Goal: Information Seeking & Learning: Learn about a topic

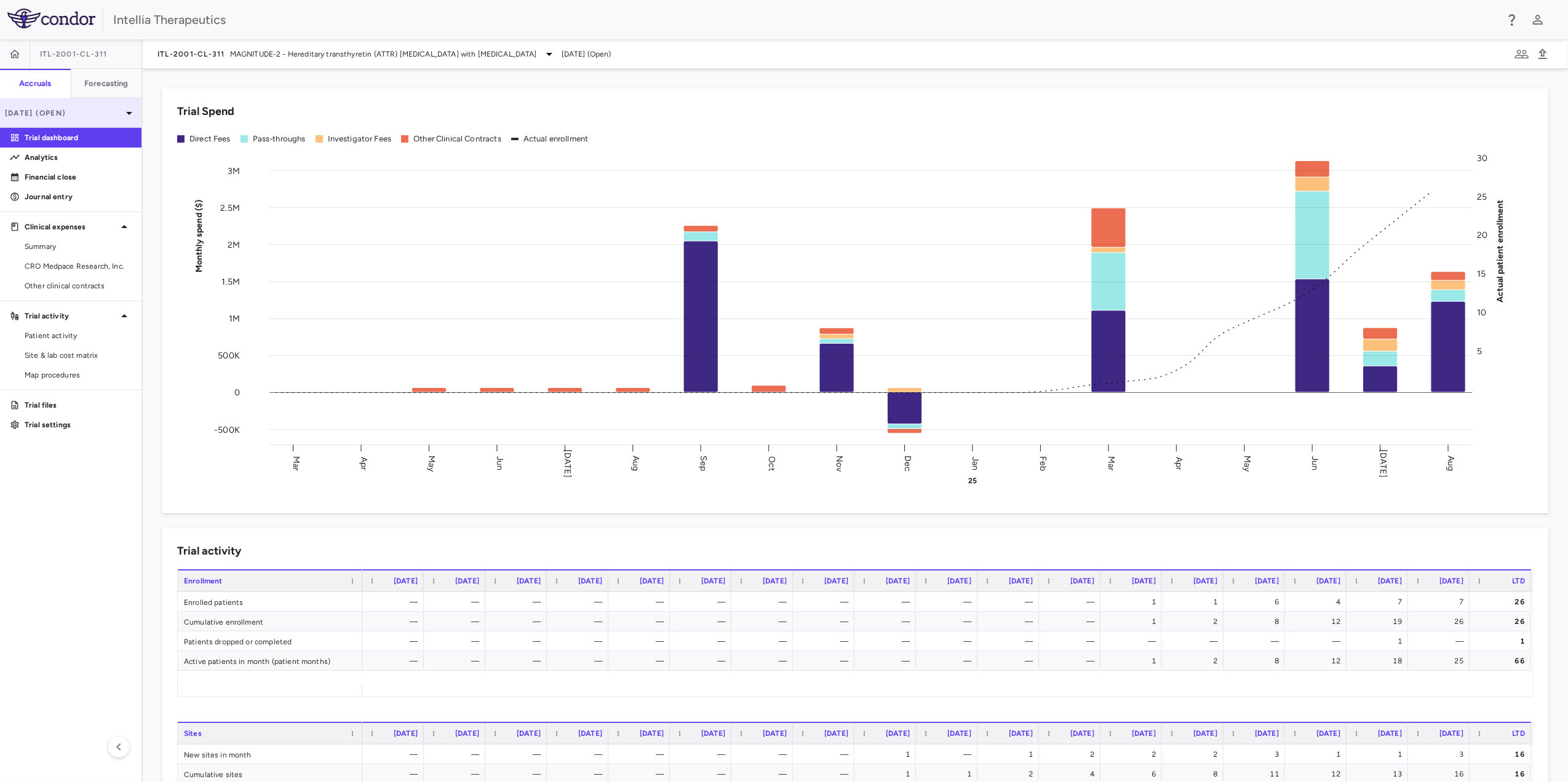
click at [78, 100] on div "[DATE] (Open)" at bounding box center [70, 113] width 142 height 29
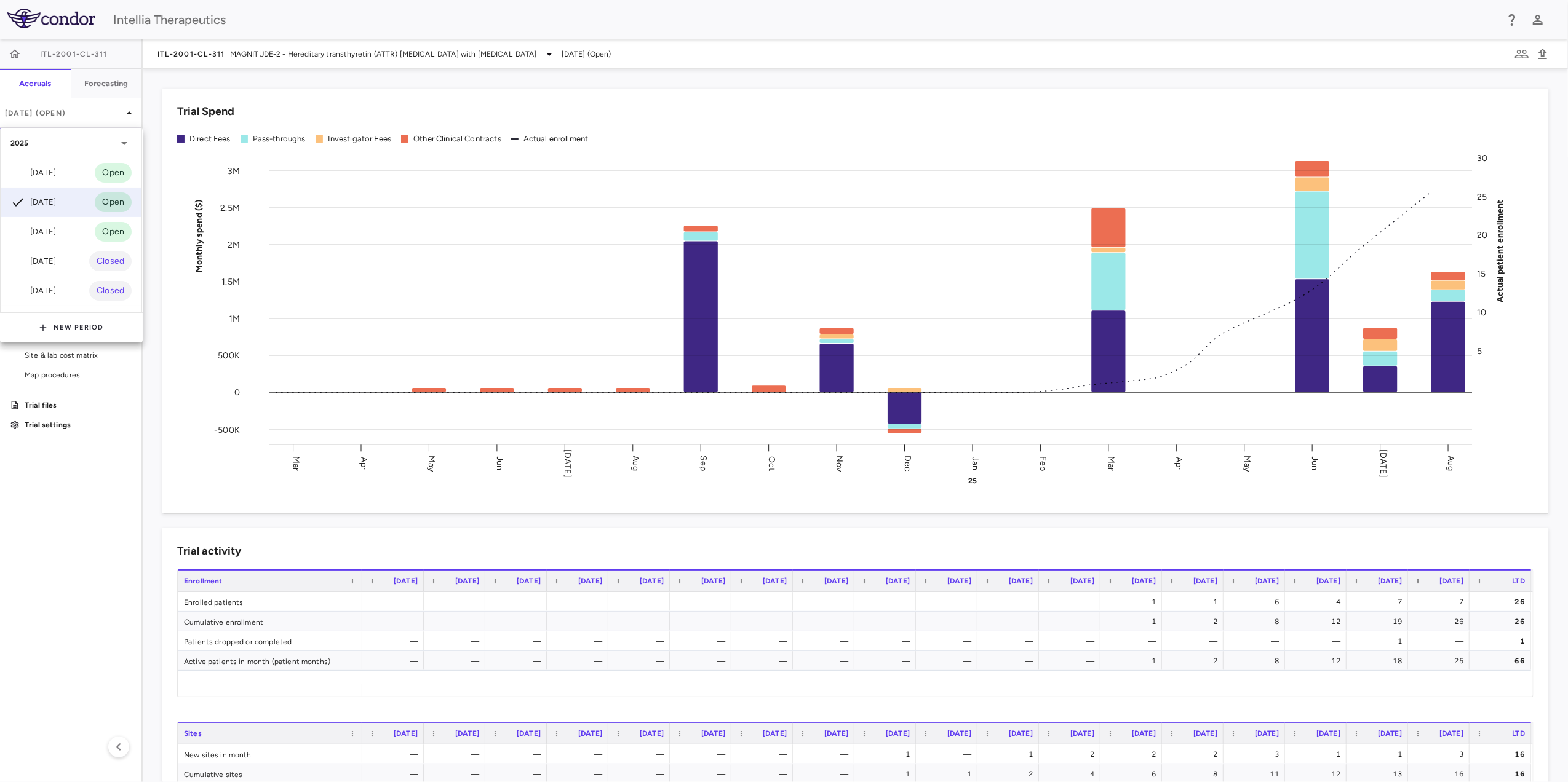
click at [104, 80] on div at bounding box center [784, 391] width 1568 height 782
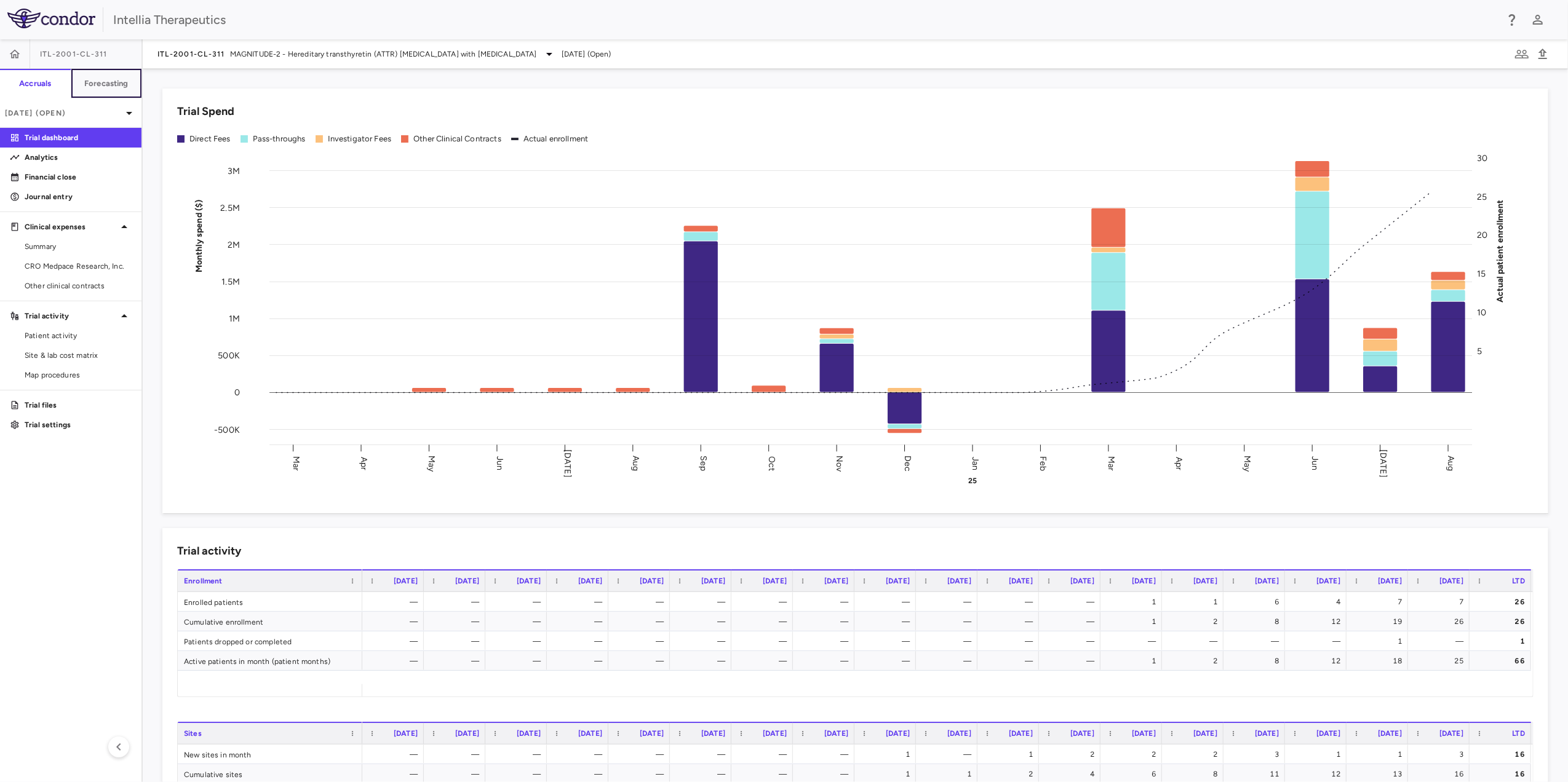
click at [110, 80] on h6 "Forecasting" at bounding box center [106, 84] width 45 height 11
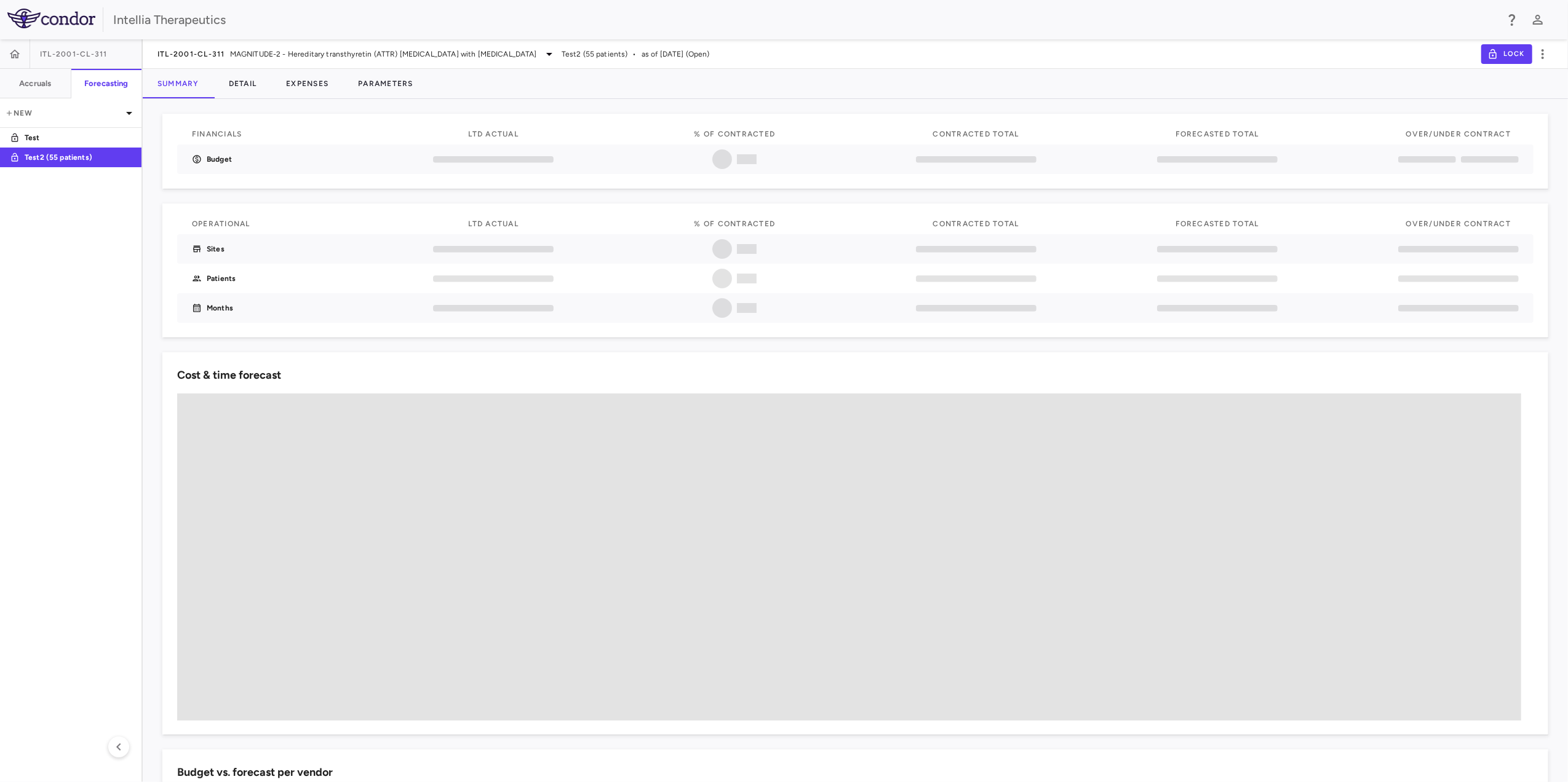
click at [284, 64] on div "ITL-2001-CL-311 MAGNITUDE-2 - Hereditary transthyretin (ATTR) amyloidosis with …" at bounding box center [855, 54] width 1426 height 29
click at [293, 60] on div "ITL-2001-CL-311 MAGNITUDE-2 - Hereditary transthyretin (ATTR) amyloidosis with …" at bounding box center [357, 54] width 399 height 15
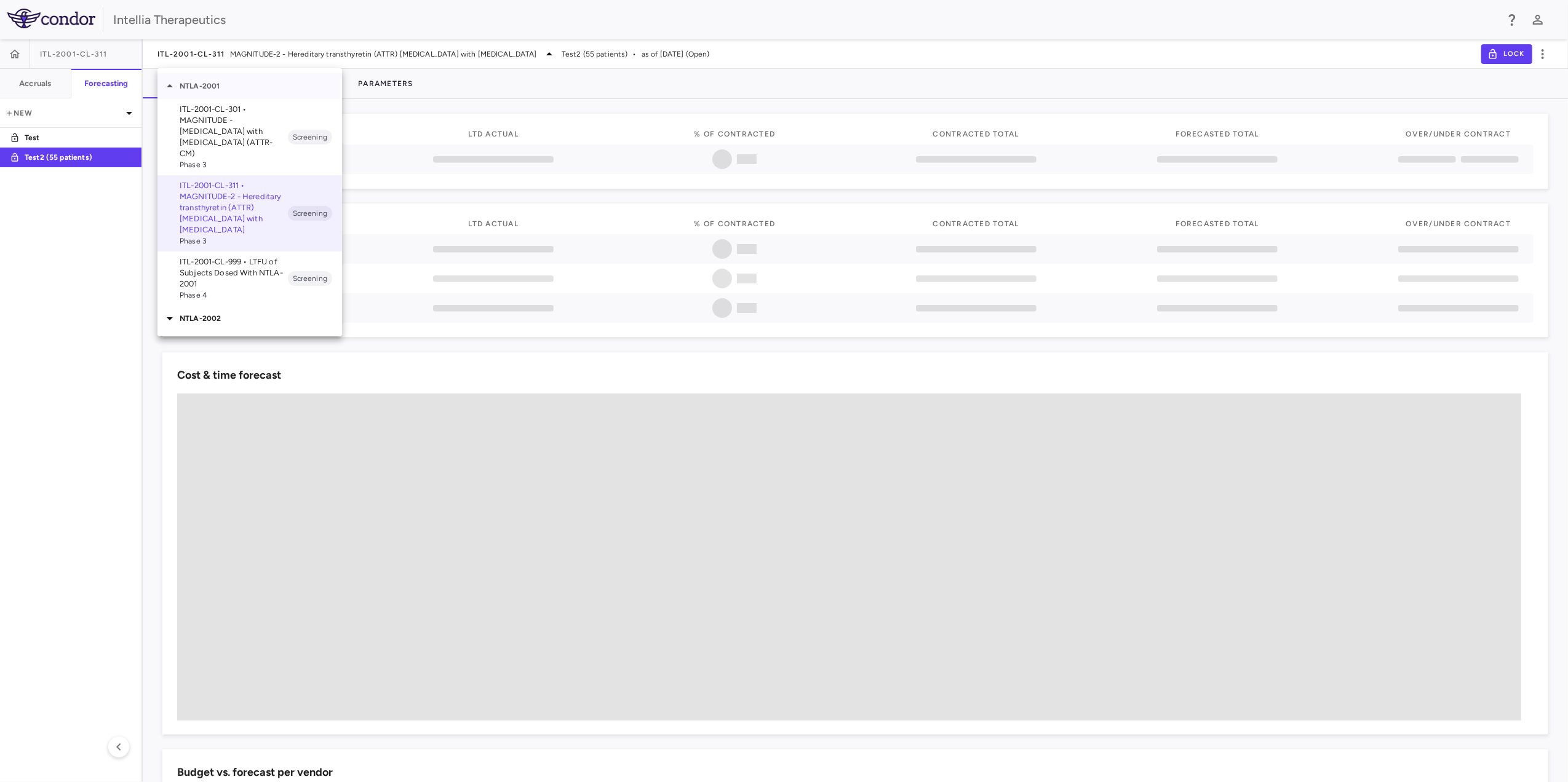
click at [169, 85] on icon at bounding box center [169, 86] width 6 height 3
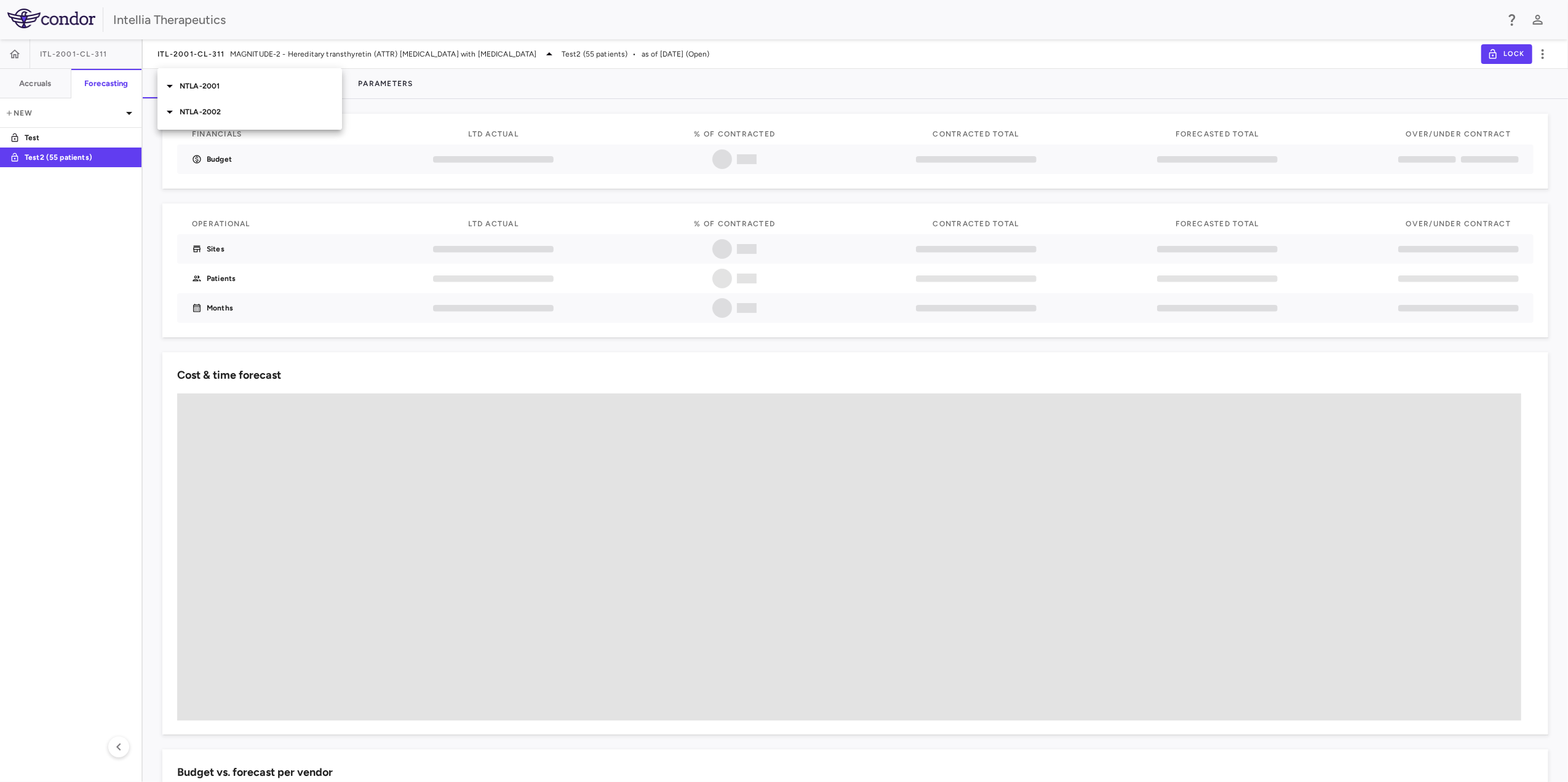
click at [173, 114] on icon at bounding box center [169, 112] width 15 height 15
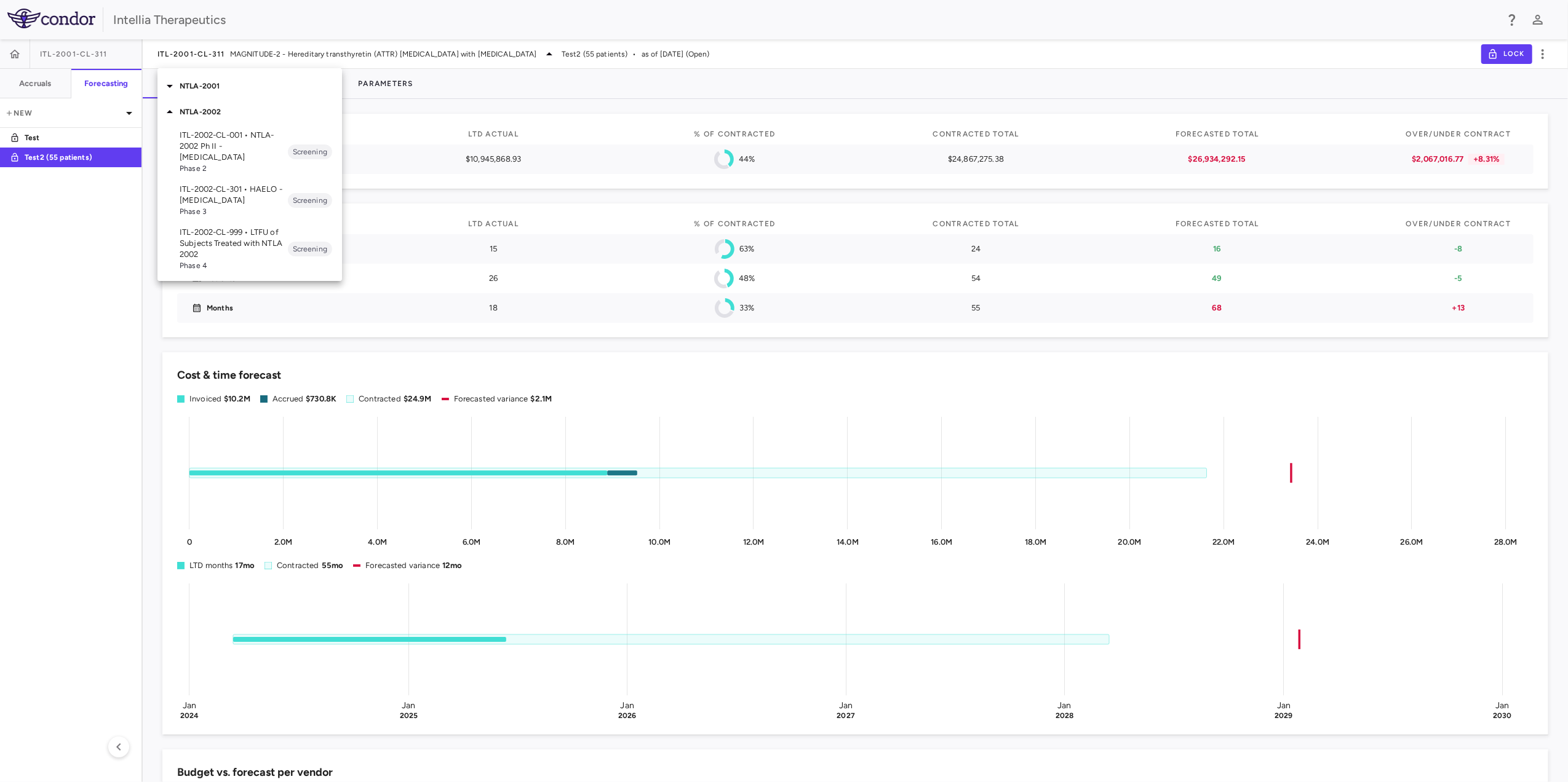
click at [257, 195] on p "ITL-2002-CL-301 • HAELO - Hereditary Angioedema" at bounding box center [233, 195] width 108 height 22
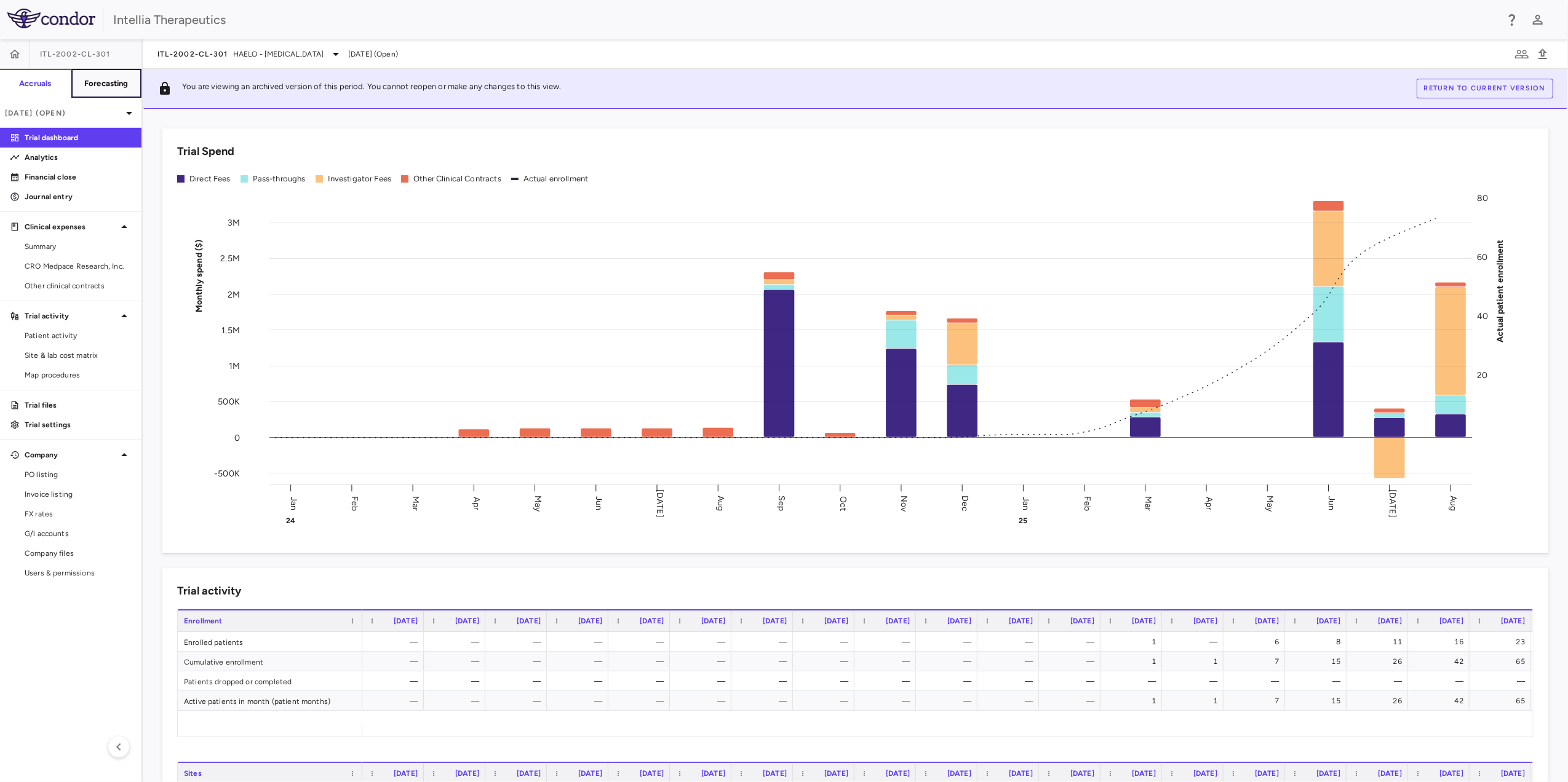
click at [128, 69] on button "Forecasting" at bounding box center [106, 84] width 71 height 29
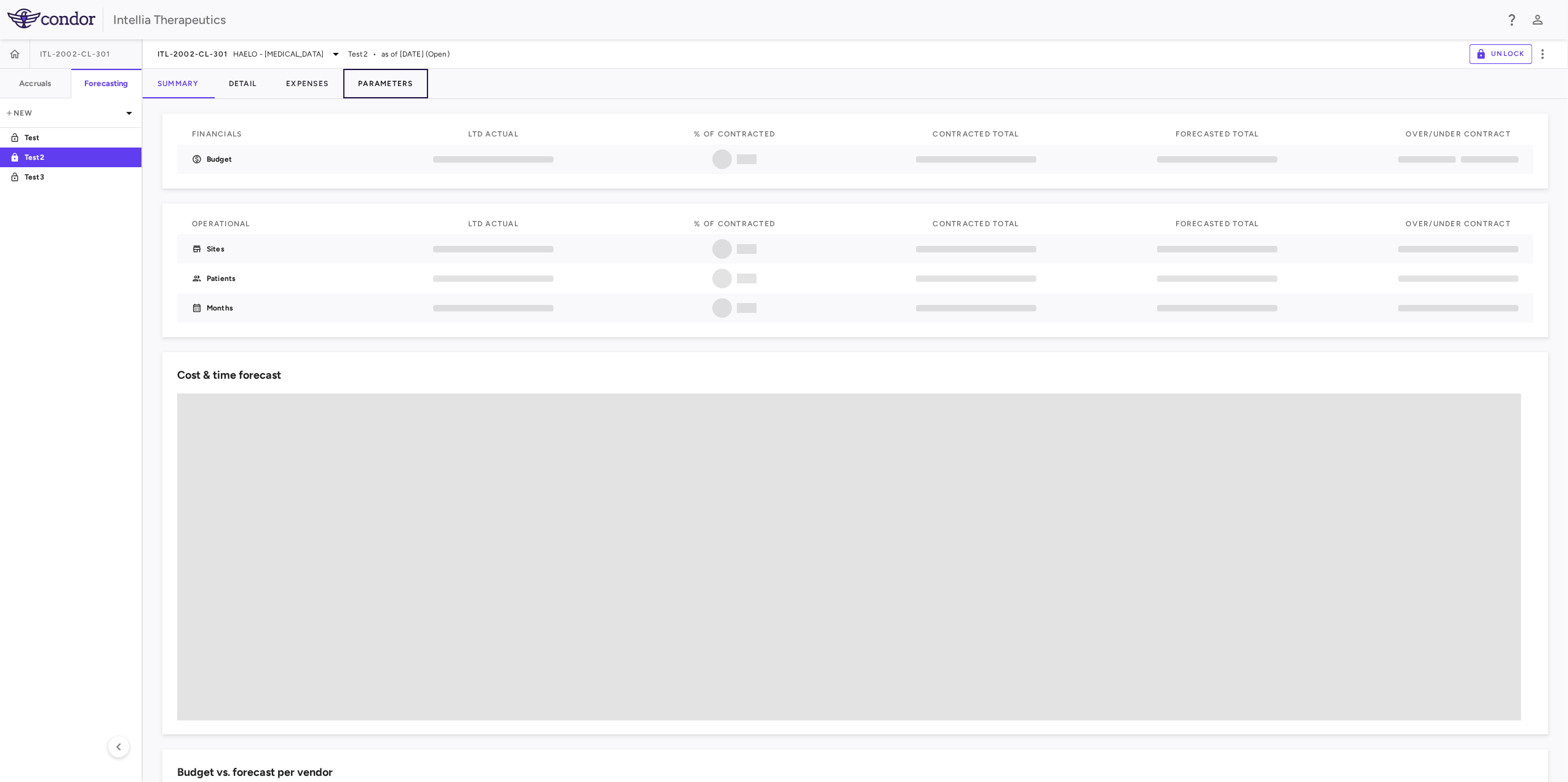
click at [399, 82] on button "Parameters" at bounding box center [386, 84] width 85 height 29
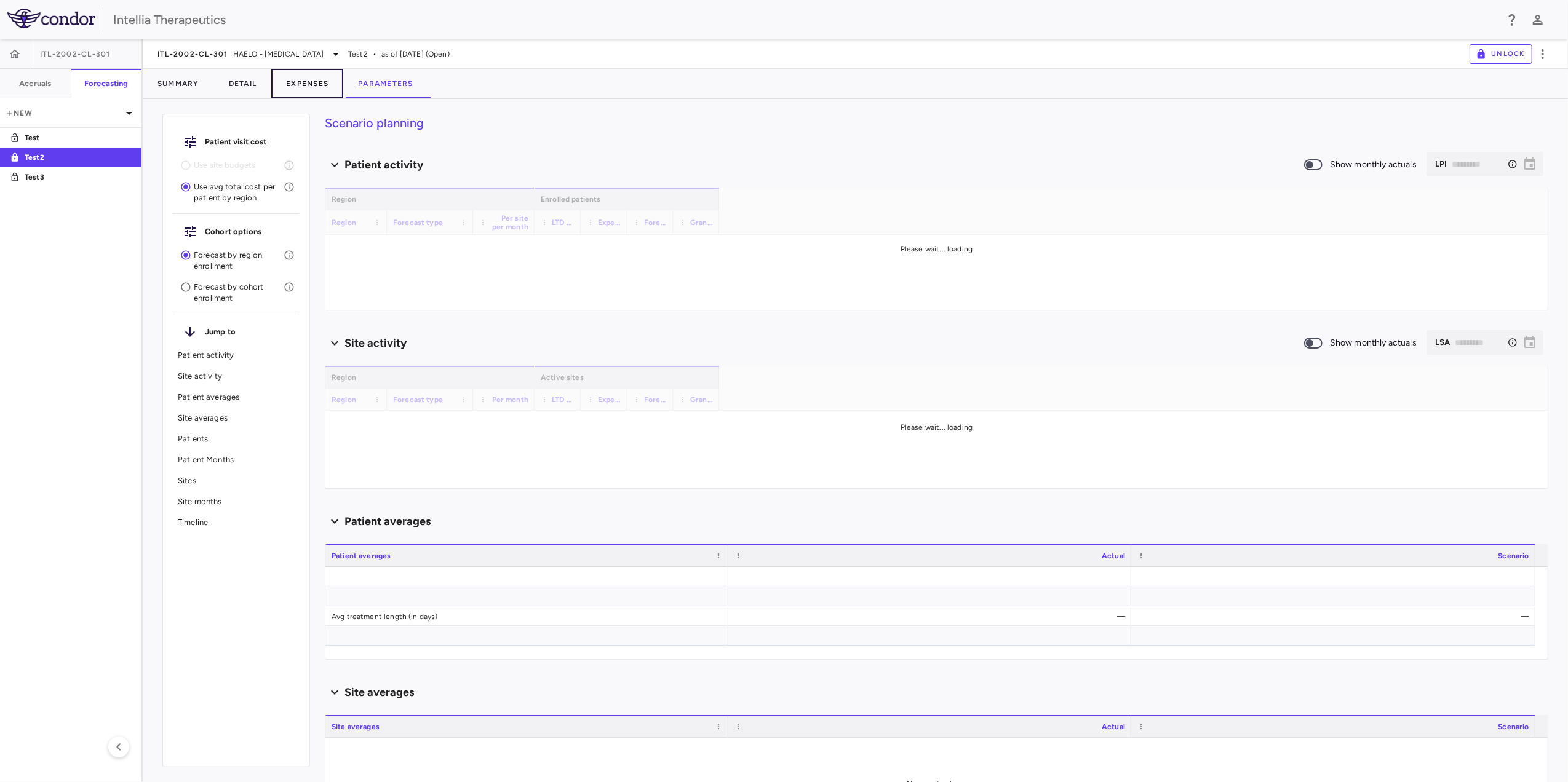
click at [301, 82] on button "Expenses" at bounding box center [307, 84] width 72 height 29
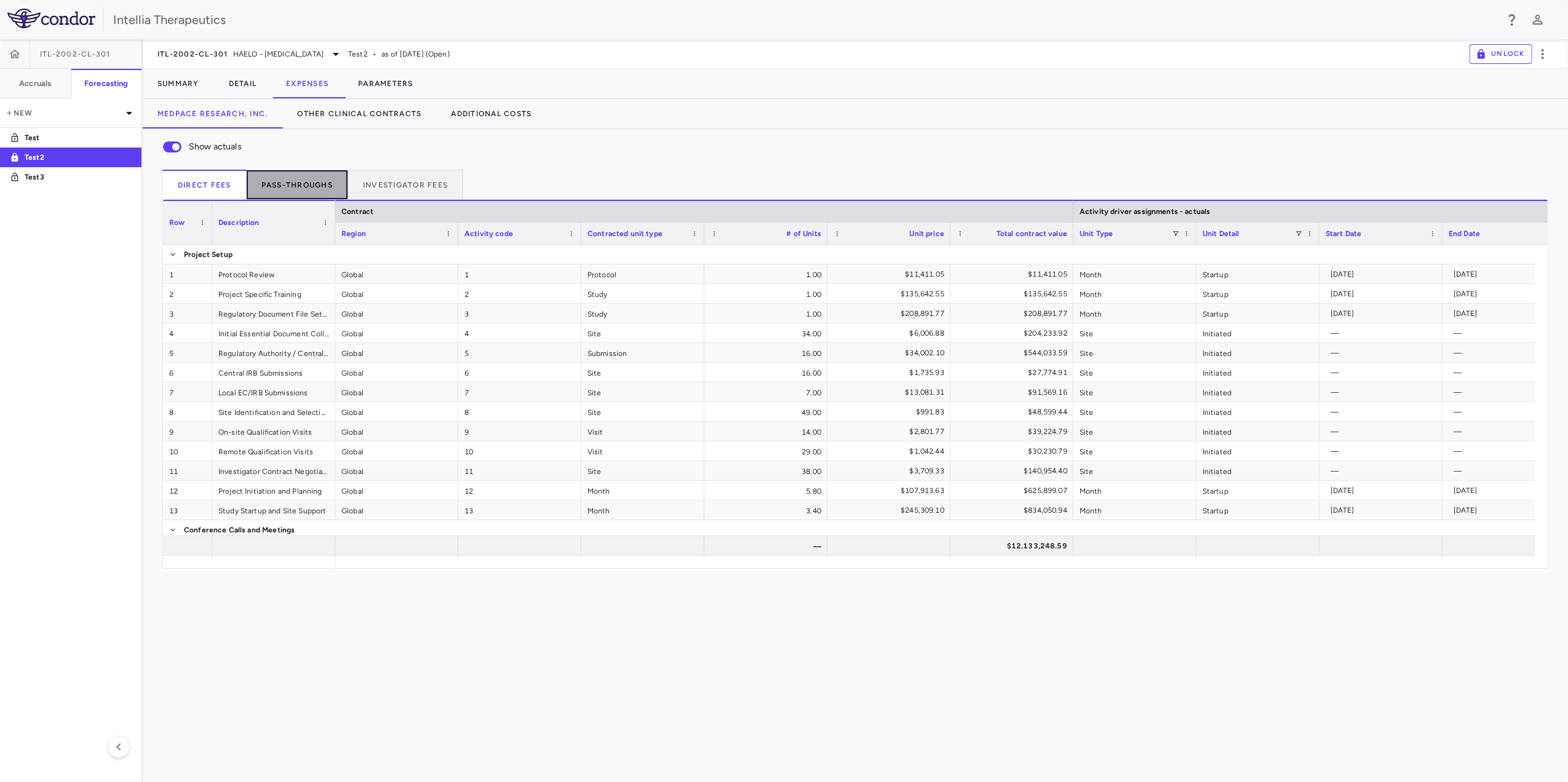
click at [310, 189] on button "Pass-throughs" at bounding box center [297, 184] width 102 height 29
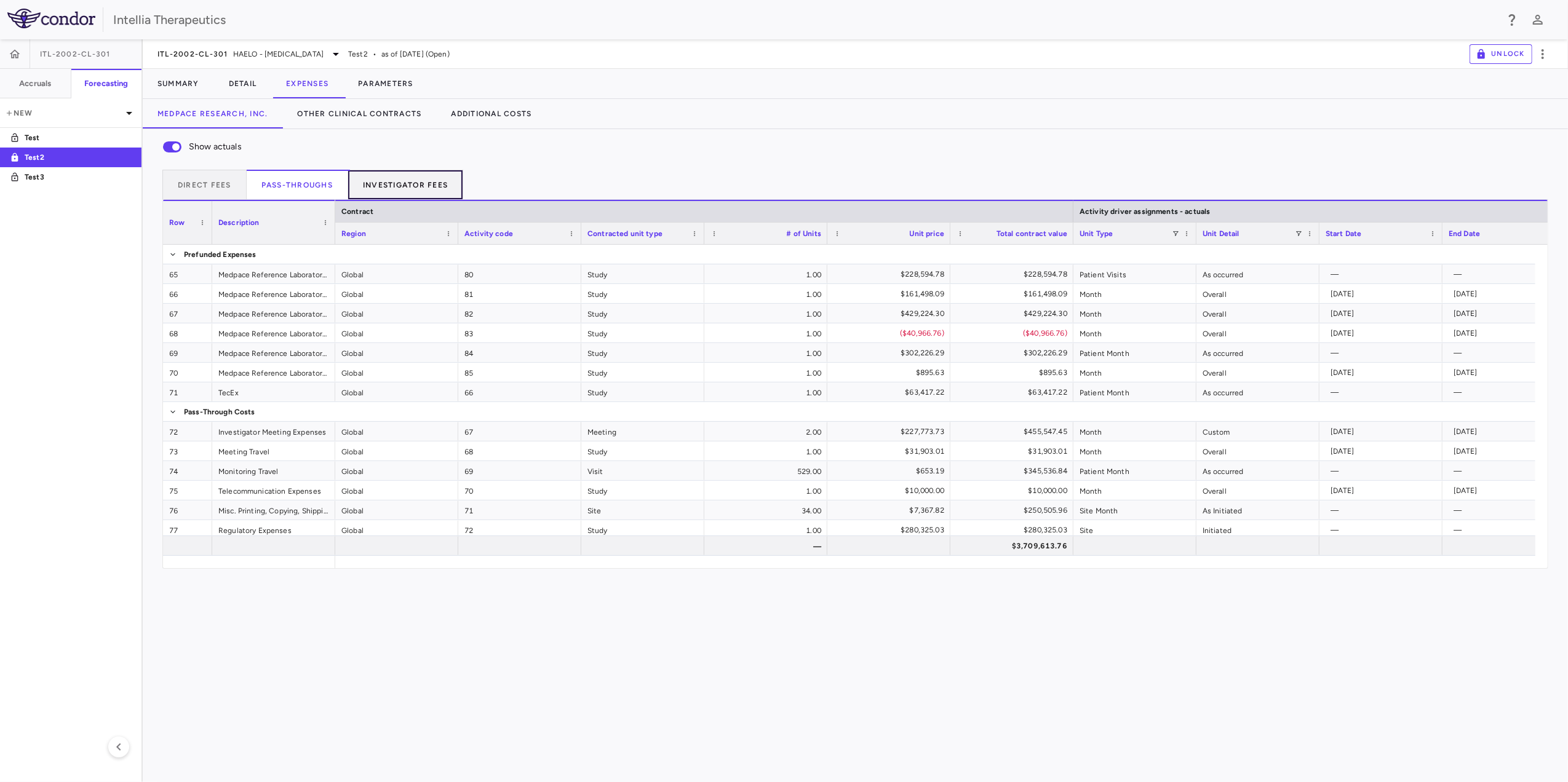
click at [389, 177] on button "Investigator Fees" at bounding box center [405, 184] width 115 height 29
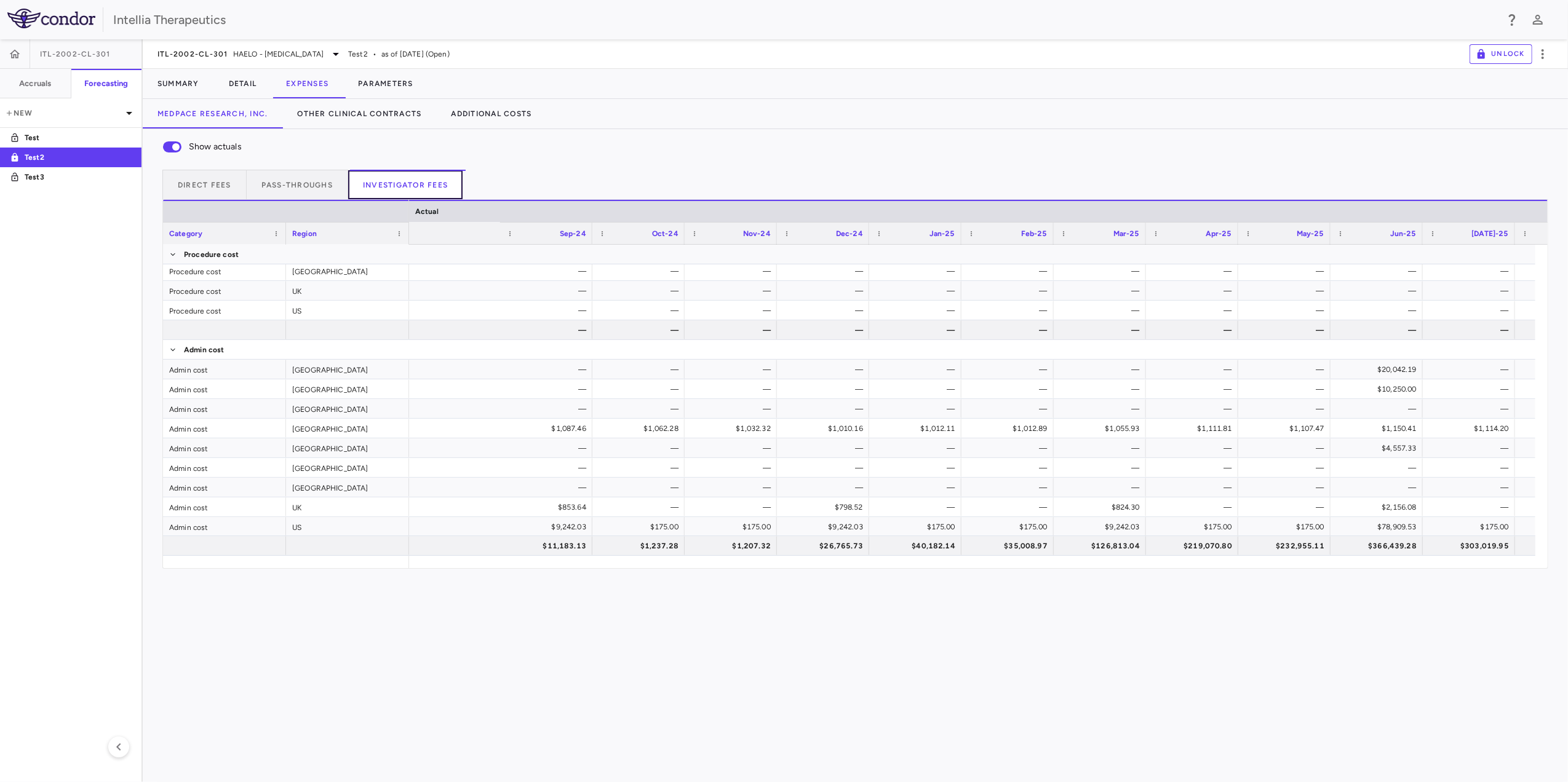
scroll to position [0, 1430]
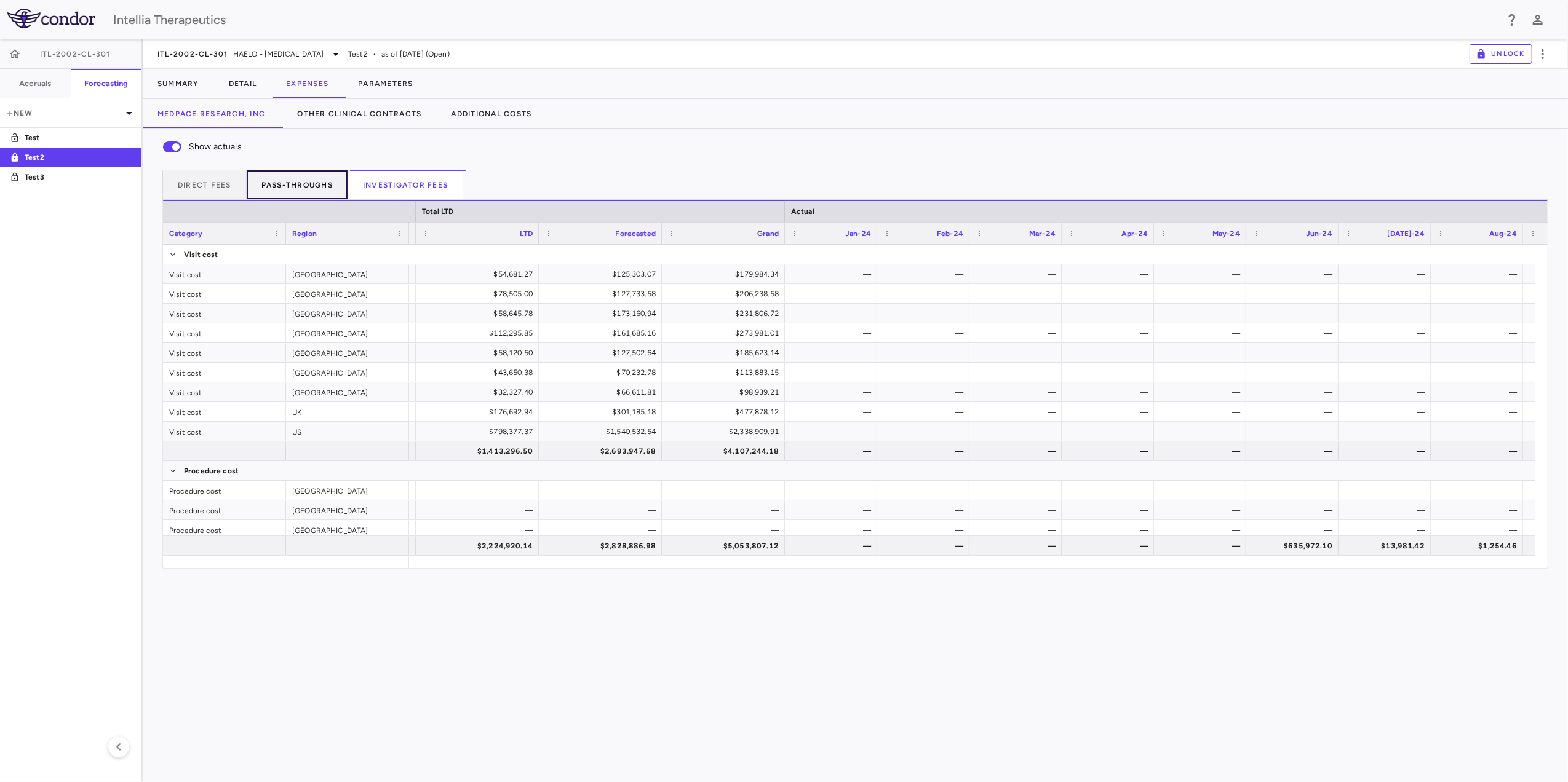
click at [316, 197] on button "Pass-throughs" at bounding box center [297, 184] width 102 height 29
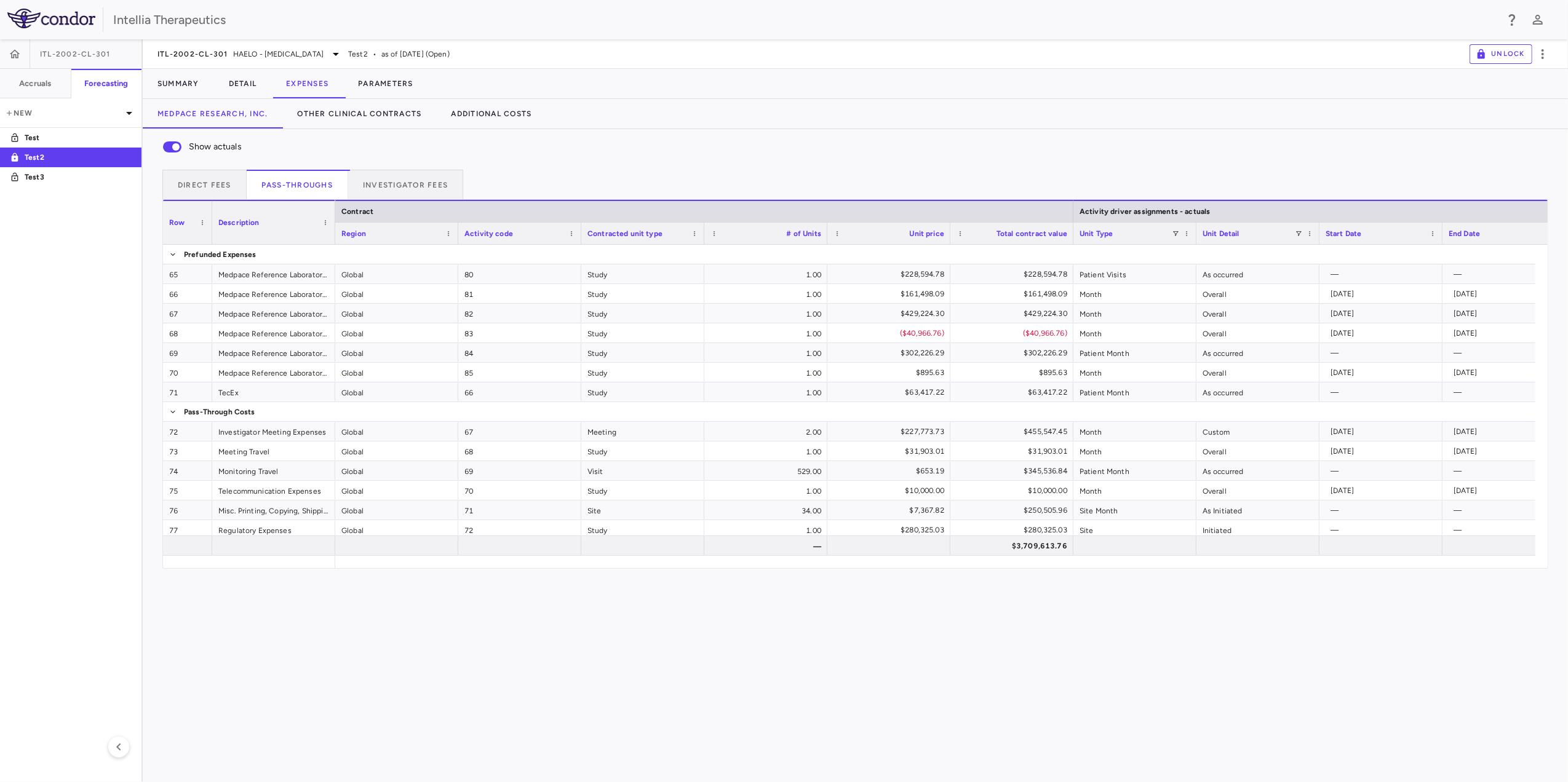
click at [1563, 492] on div "Show actuals Direct Fees Pass-throughs Investigator Fees Service Category Drag …" at bounding box center [855, 349] width 1426 height 440
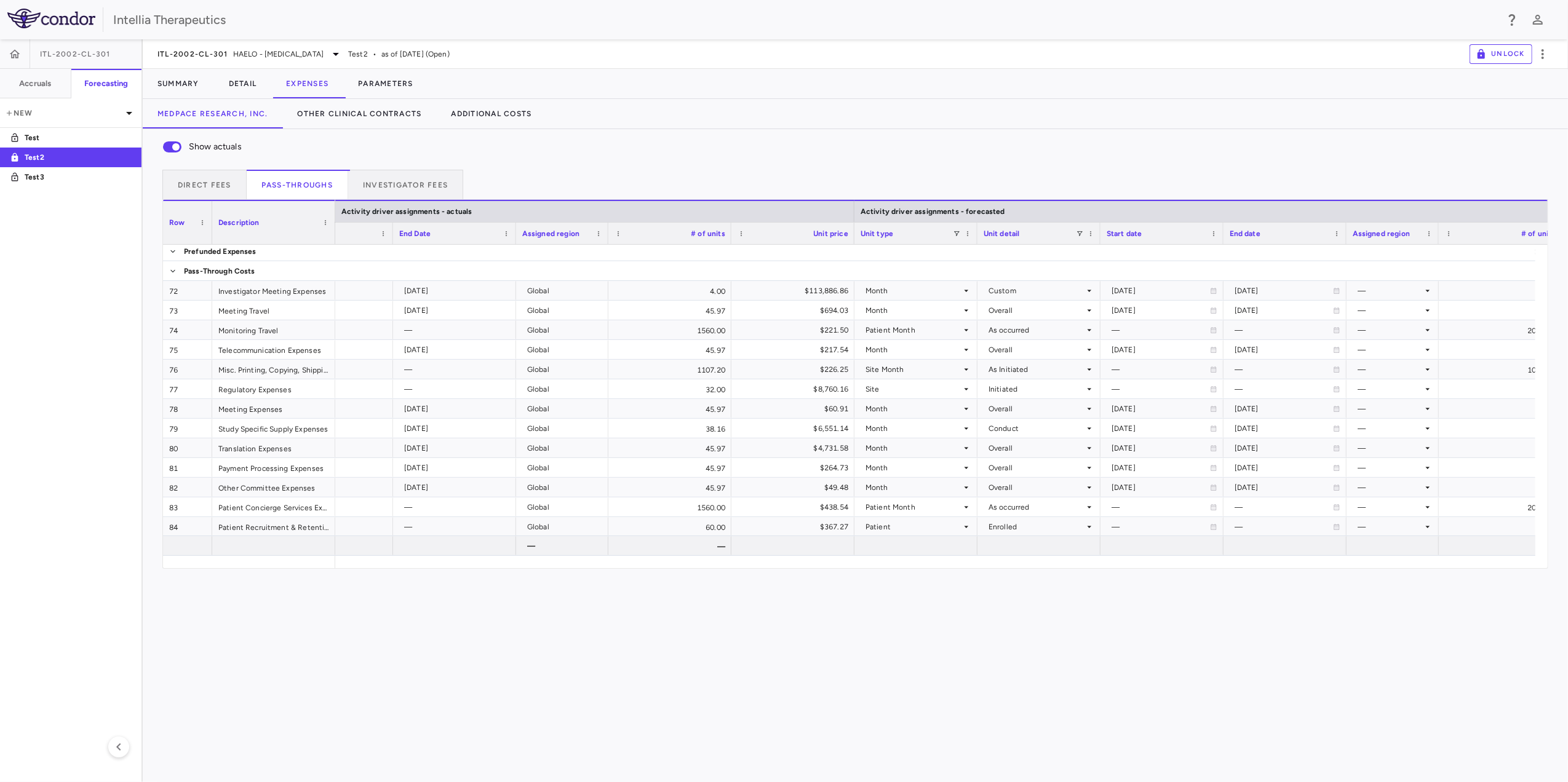
scroll to position [0, 21]
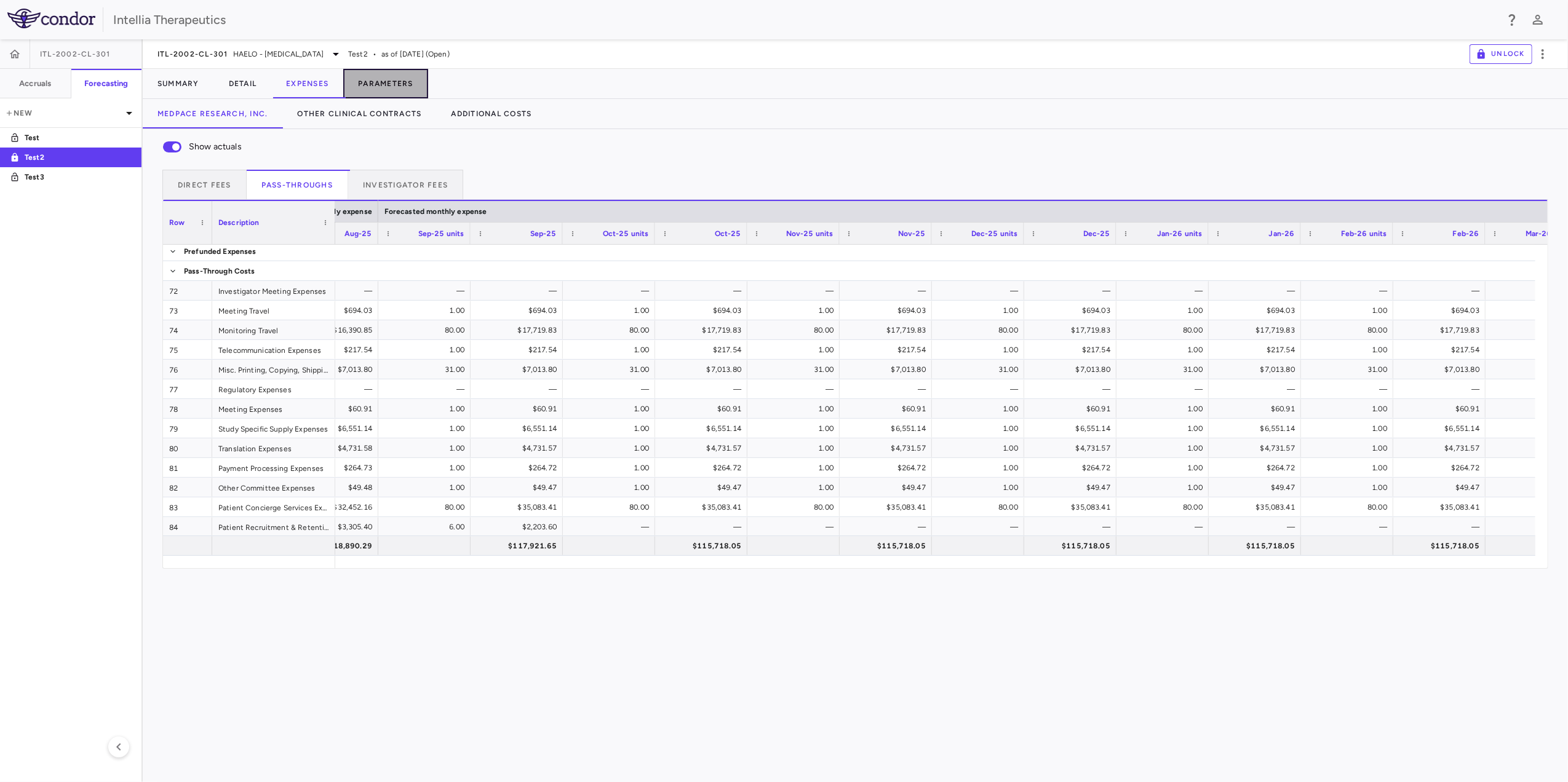
click at [383, 79] on button "Parameters" at bounding box center [386, 84] width 85 height 29
